Goal: Information Seeking & Learning: Check status

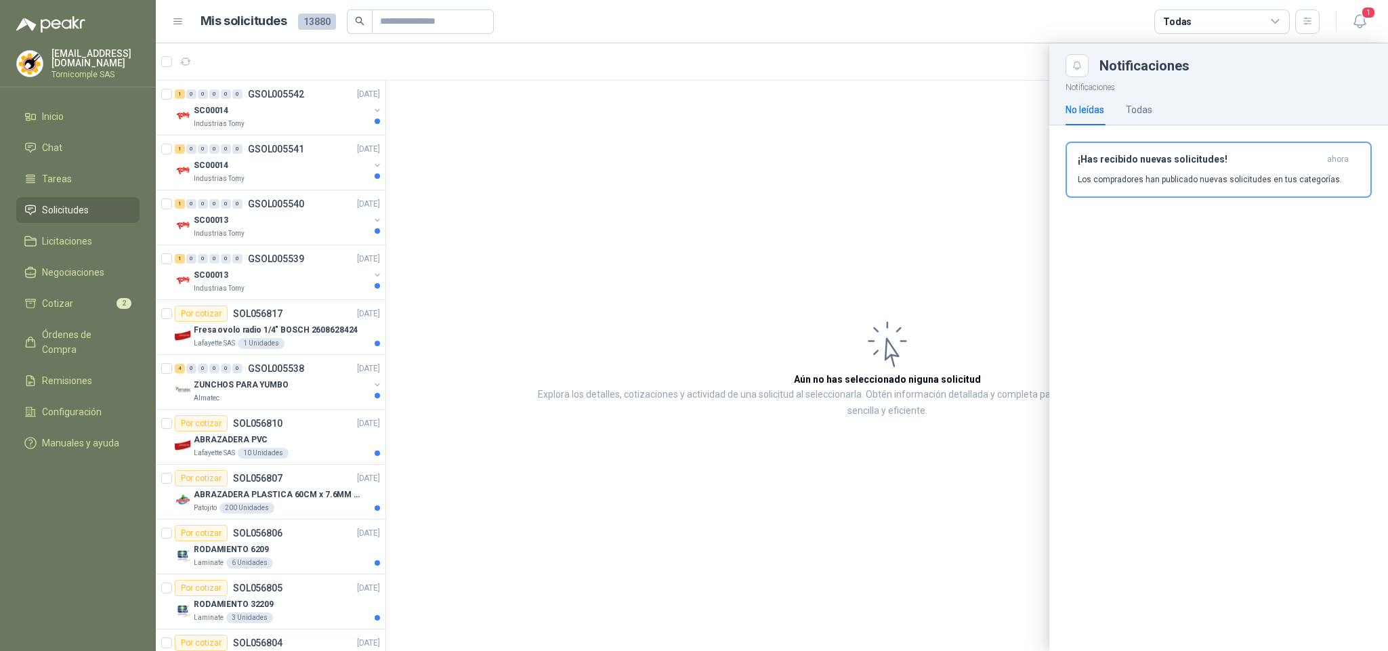
drag, startPoint x: 1372, startPoint y: 23, endPoint x: 1334, endPoint y: 12, distance: 40.1
click at [1354, 16] on header "Mis solicitudes 13880 Todas 1" at bounding box center [772, 21] width 1232 height 43
click at [1334, 12] on div "1" at bounding box center [1345, 21] width 52 height 21
click at [1366, 12] on span "1" at bounding box center [1368, 12] width 15 height 13
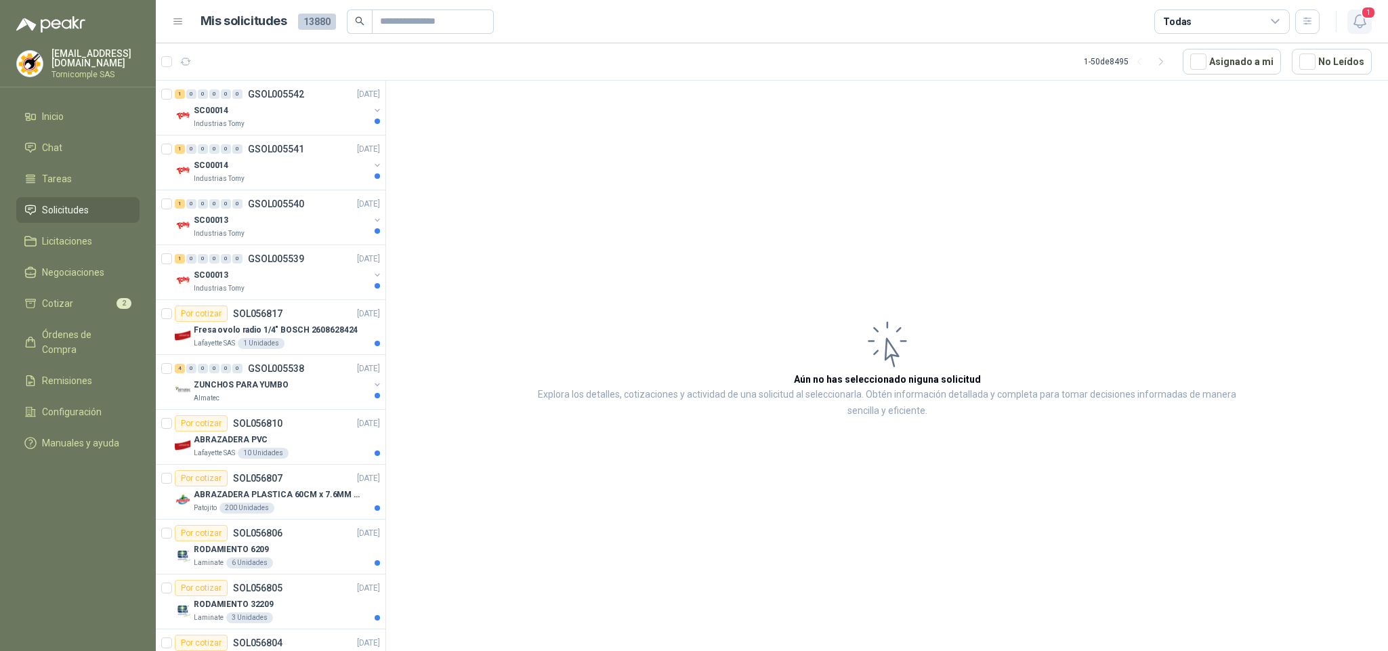
click at [1357, 13] on icon "button" at bounding box center [1359, 21] width 17 height 17
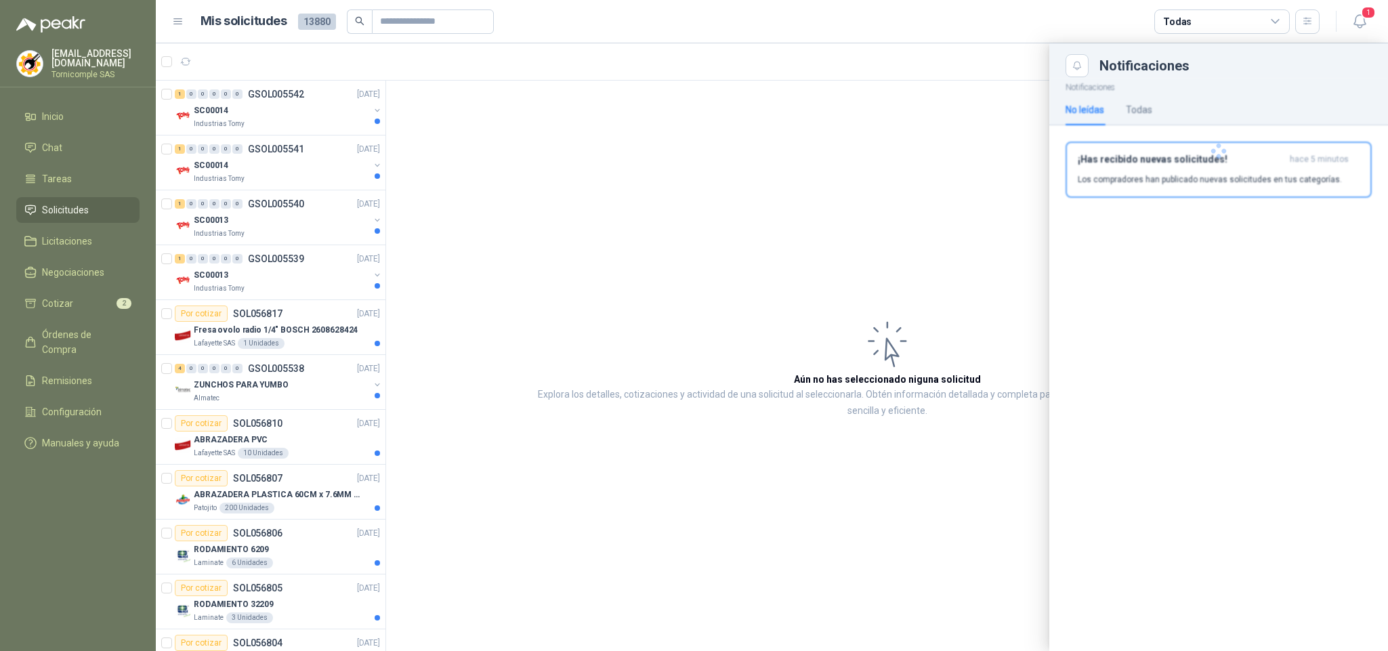
click at [1309, 154] on div at bounding box center [1218, 151] width 339 height 148
click at [1309, 161] on span "hace 5 minutos" at bounding box center [1319, 160] width 59 height 12
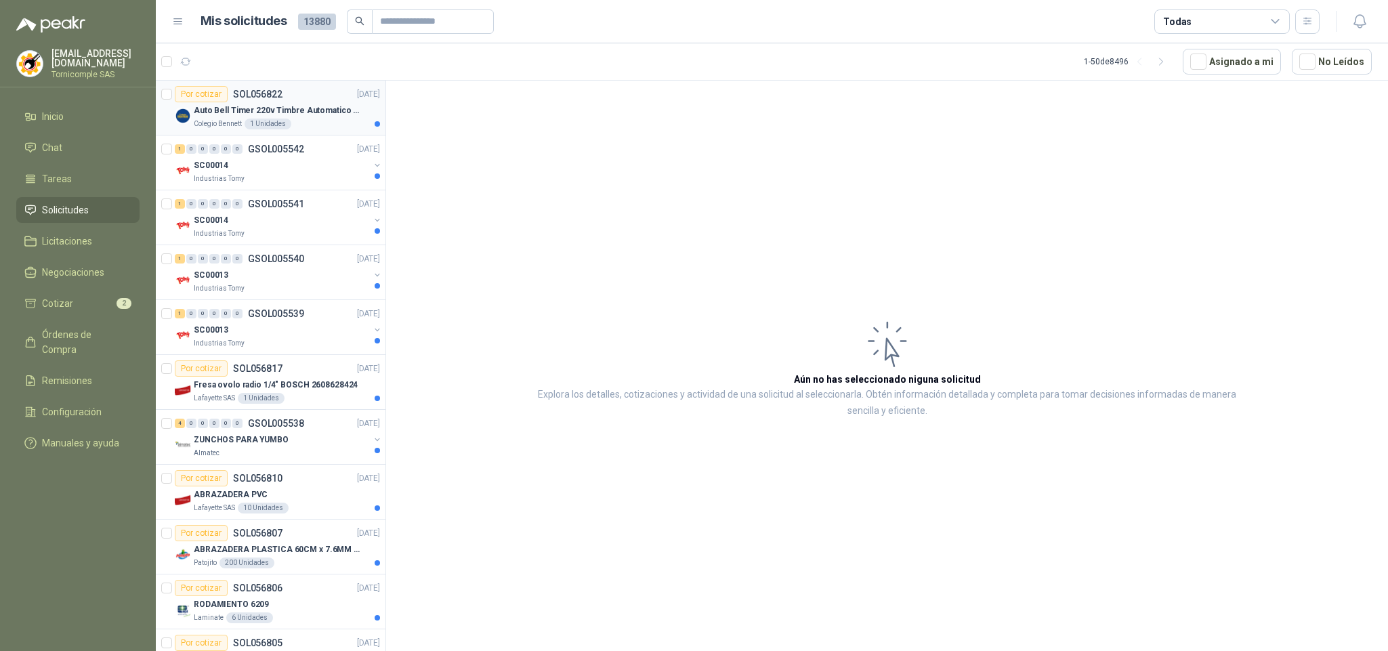
click at [274, 126] on div "1 Unidades" at bounding box center [268, 124] width 47 height 11
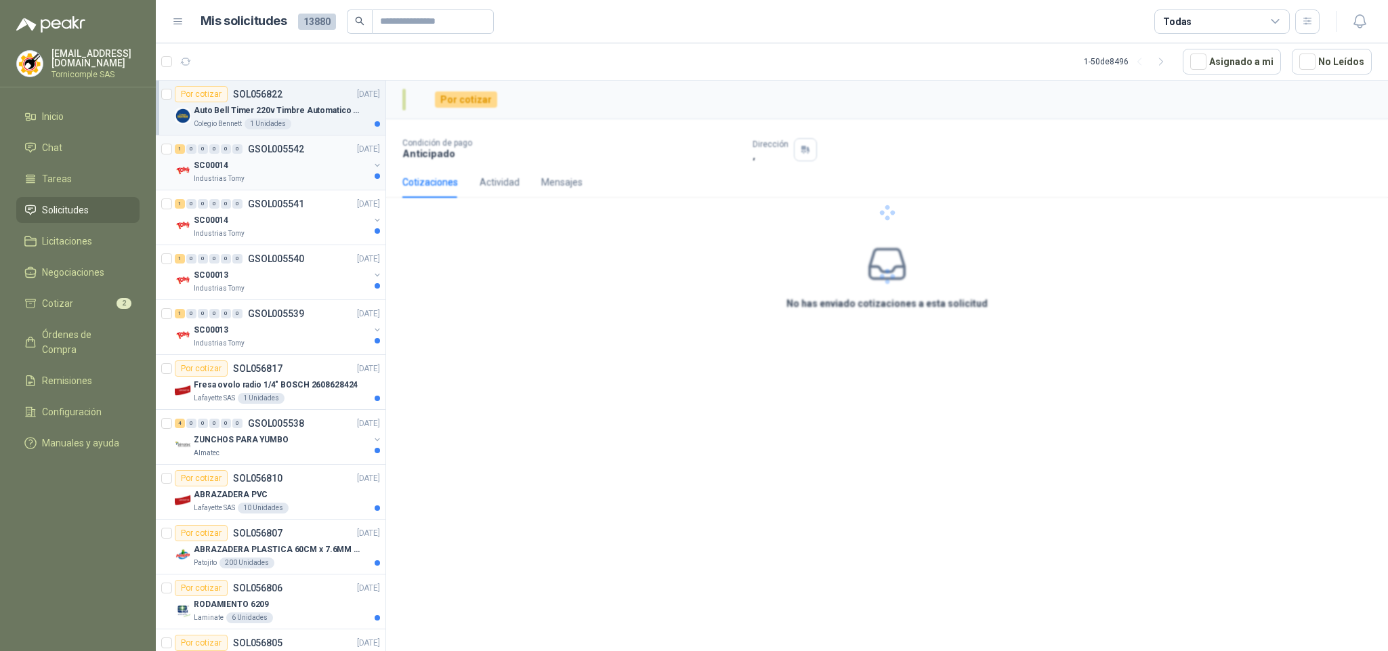
click at [256, 167] on div "SC00014" at bounding box center [281, 165] width 175 height 16
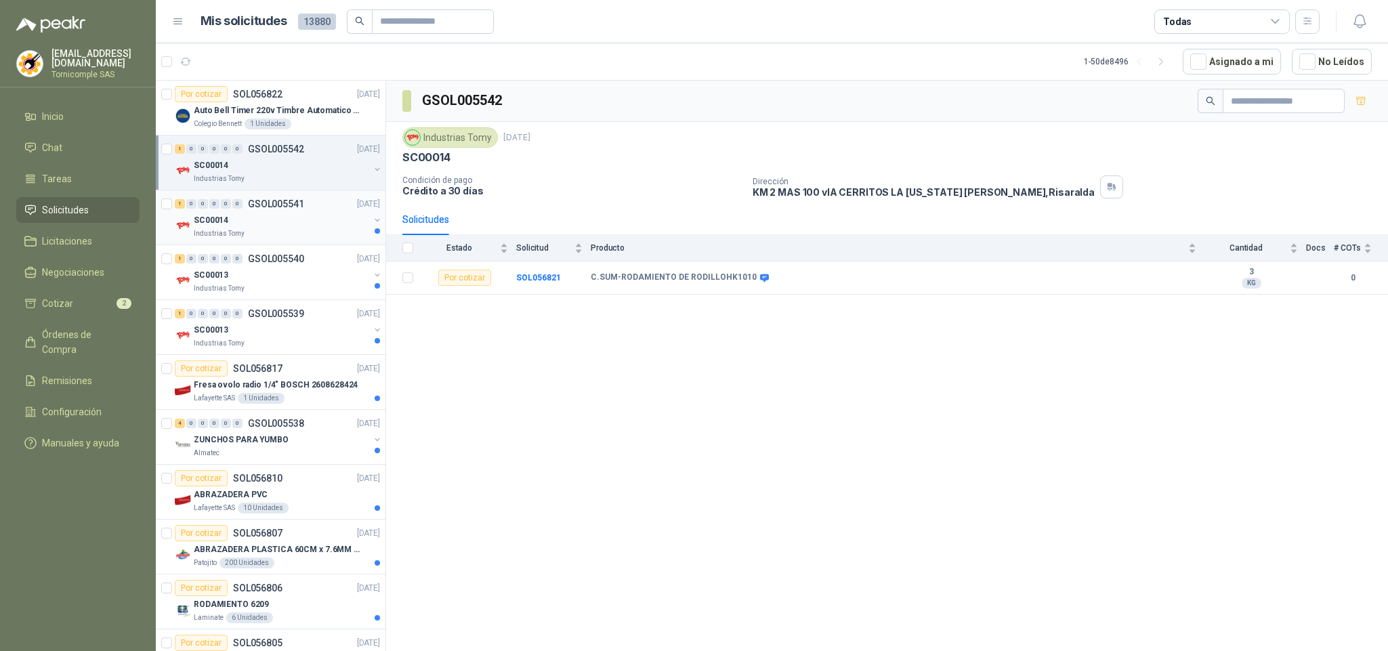
click at [256, 218] on div "SC00014" at bounding box center [281, 220] width 175 height 16
click at [259, 256] on p "GSOL005540" at bounding box center [276, 258] width 56 height 9
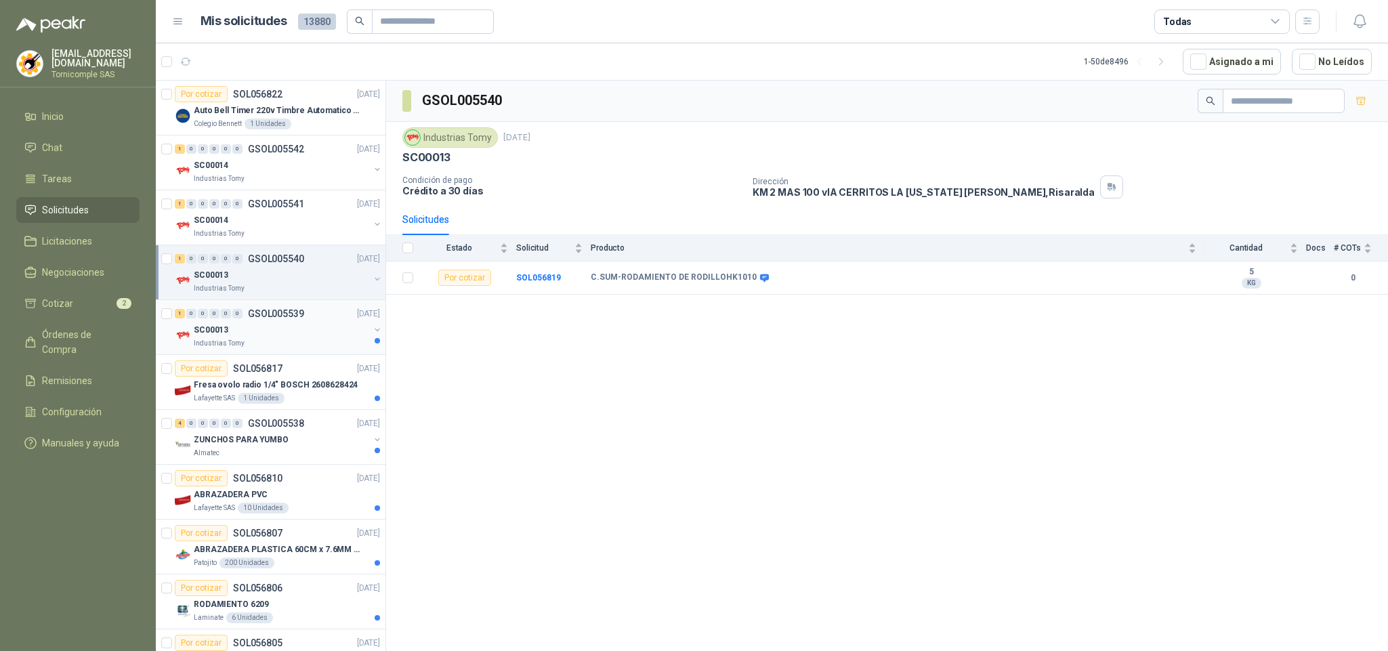
click at [259, 344] on div "Industrias Tomy" at bounding box center [281, 343] width 175 height 11
click at [272, 390] on p "Fresa ovolo radio 1/4" BOSCH 2608628424" at bounding box center [276, 385] width 164 height 13
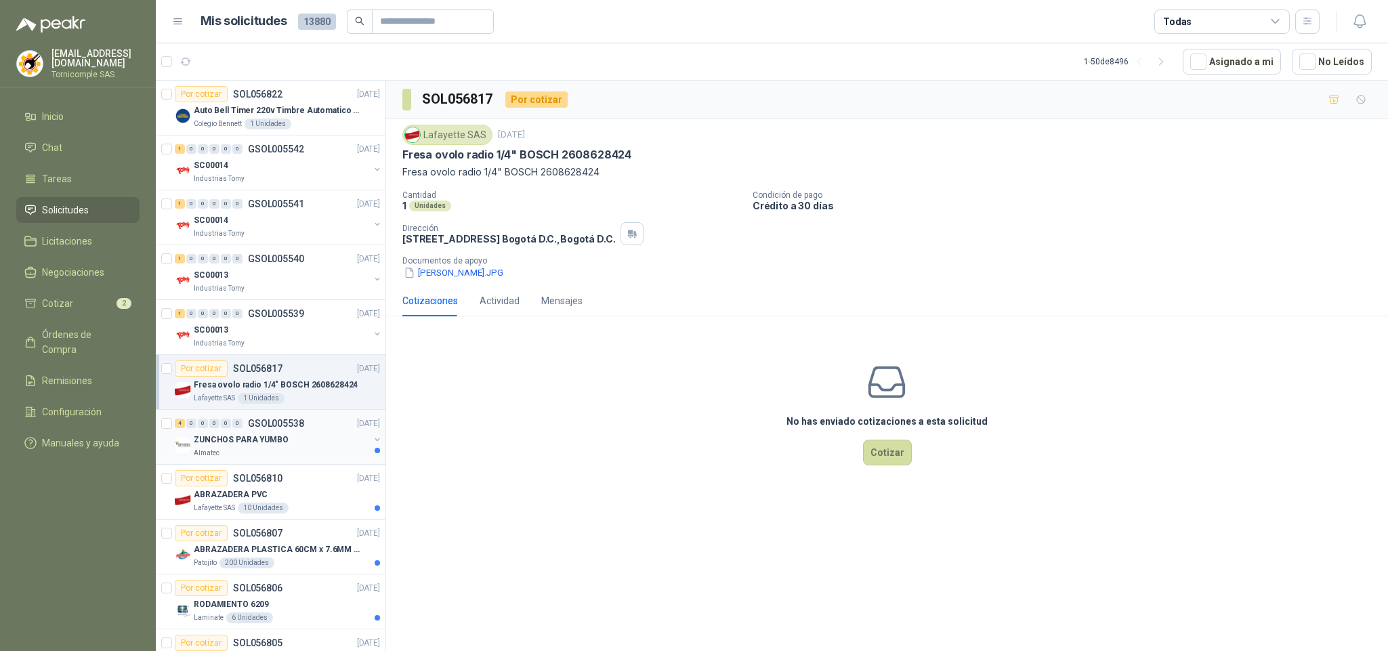
click at [272, 436] on p "ZUNCHOS PARA YUMBO" at bounding box center [241, 439] width 95 height 13
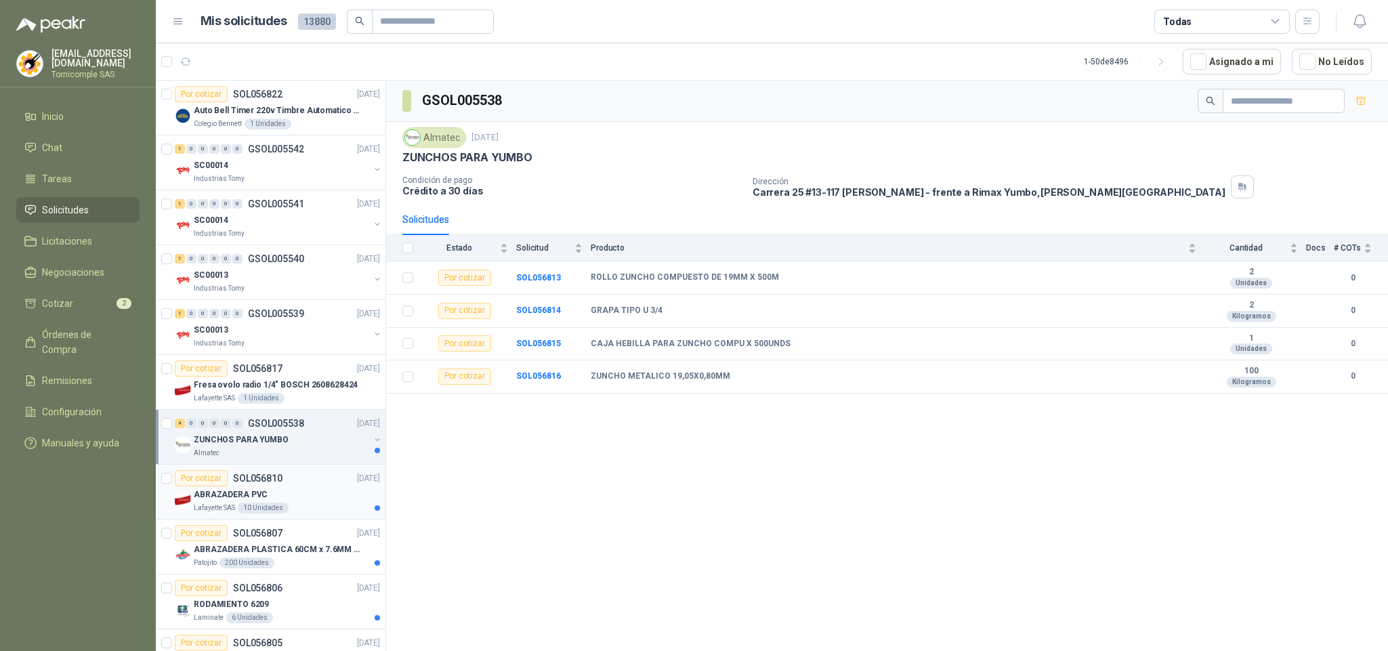
click at [272, 490] on div "ABRAZADERA PVC" at bounding box center [287, 494] width 186 height 16
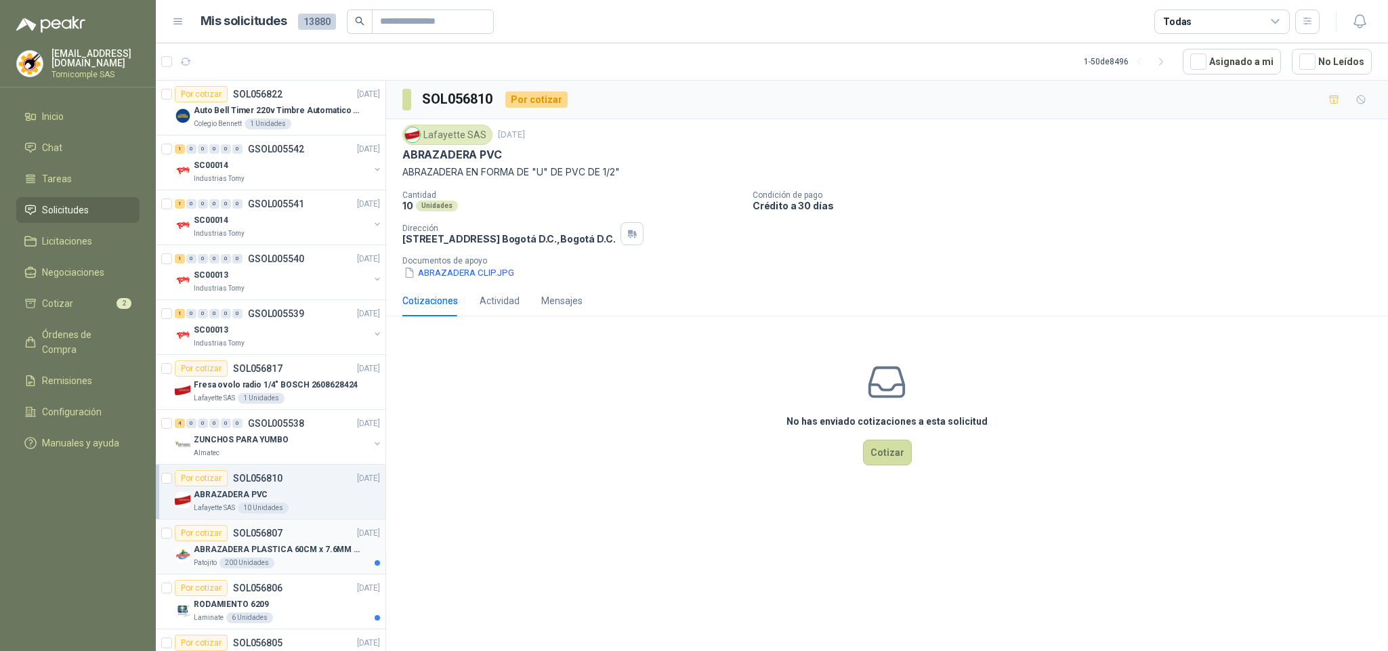
click at [303, 555] on p "ABRAZADERA PLASTICA 60CM x 7.6MM ANCHA" at bounding box center [278, 549] width 169 height 13
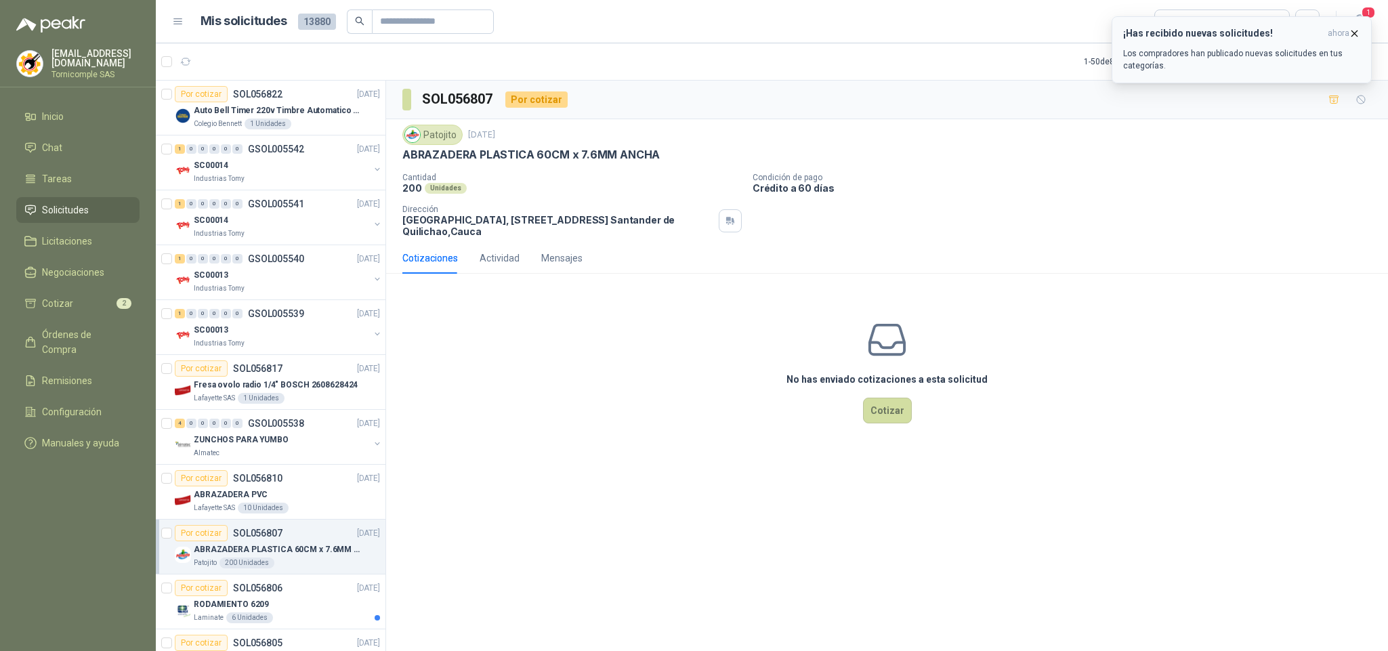
click at [1169, 30] on h3 "¡Has recibido nuevas solicitudes!" at bounding box center [1222, 34] width 199 height 12
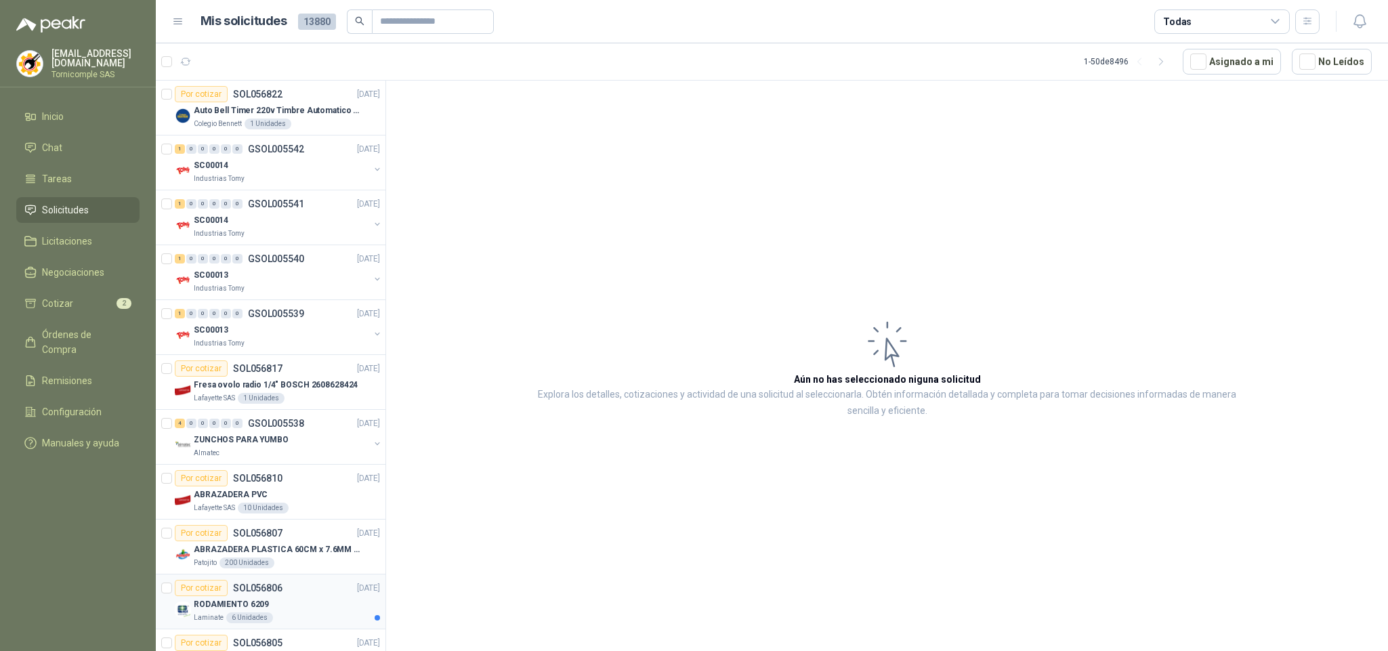
click at [217, 611] on p "RODAMIENTO 6209" at bounding box center [231, 604] width 75 height 13
